Goal: Transaction & Acquisition: Purchase product/service

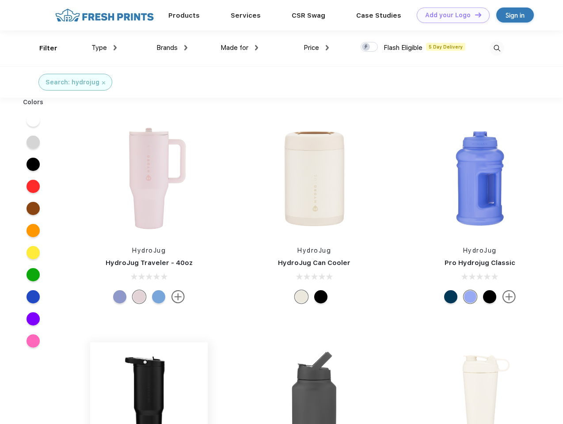
scroll to position [0, 0]
click at [450, 15] on link "Add your Logo Design Tool" at bounding box center [453, 15] width 73 height 15
click at [0, 0] on div "Design Tool" at bounding box center [0, 0] width 0 height 0
click at [474, 15] on link "Add your Logo Design Tool" at bounding box center [453, 15] width 73 height 15
click at [42, 48] on div "Filter" at bounding box center [48, 48] width 18 height 10
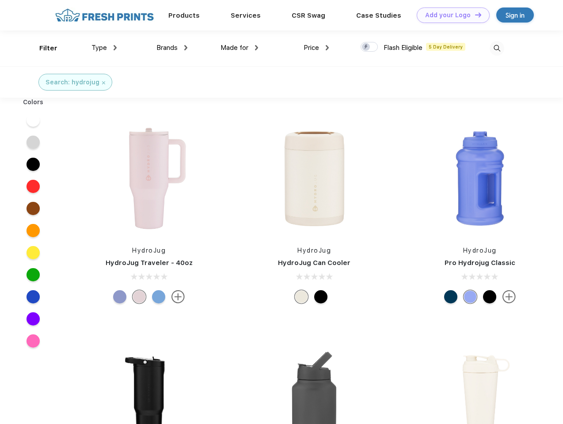
click at [104, 48] on span "Type" at bounding box center [98, 48] width 15 height 8
click at [172, 48] on span "Brands" at bounding box center [166, 48] width 21 height 8
click at [239, 48] on span "Made for" at bounding box center [234, 48] width 28 height 8
click at [316, 48] on span "Price" at bounding box center [310, 48] width 15 height 8
click at [369, 47] on div at bounding box center [368, 47] width 17 height 10
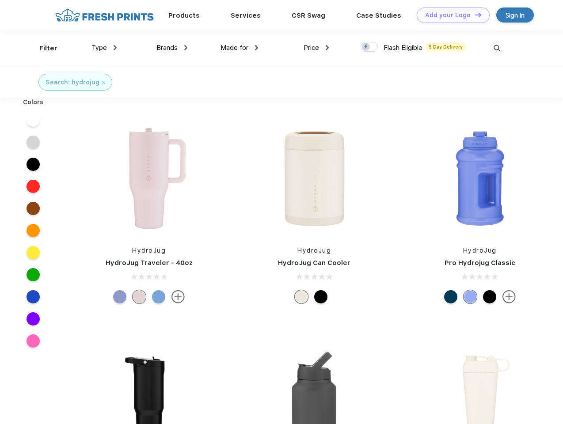
click at [366, 47] on input "checkbox" at bounding box center [363, 45] width 6 height 6
click at [497, 48] on img at bounding box center [496, 48] width 15 height 15
